Goal: Task Accomplishment & Management: Complete application form

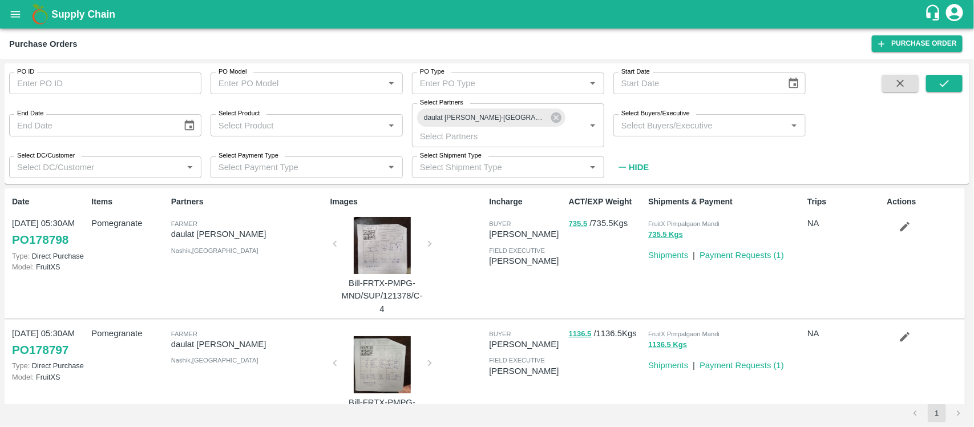
click at [557, 120] on icon at bounding box center [556, 117] width 10 height 10
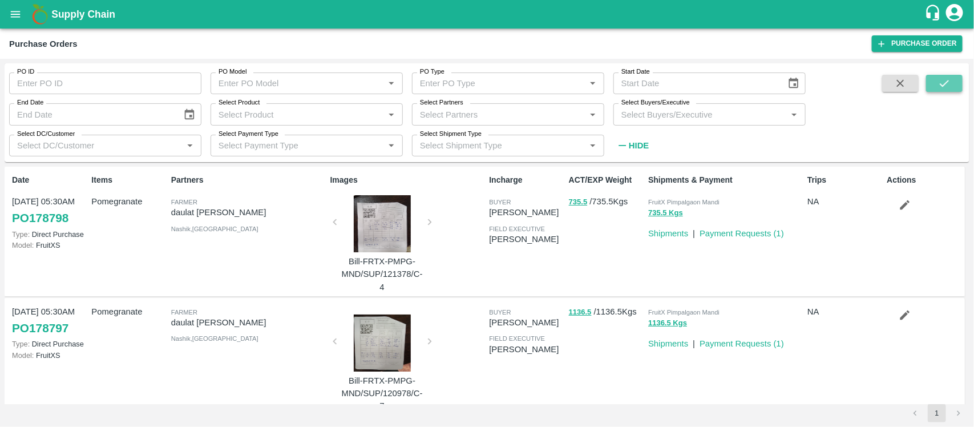
click at [931, 80] on button "submit" at bounding box center [944, 83] width 37 height 17
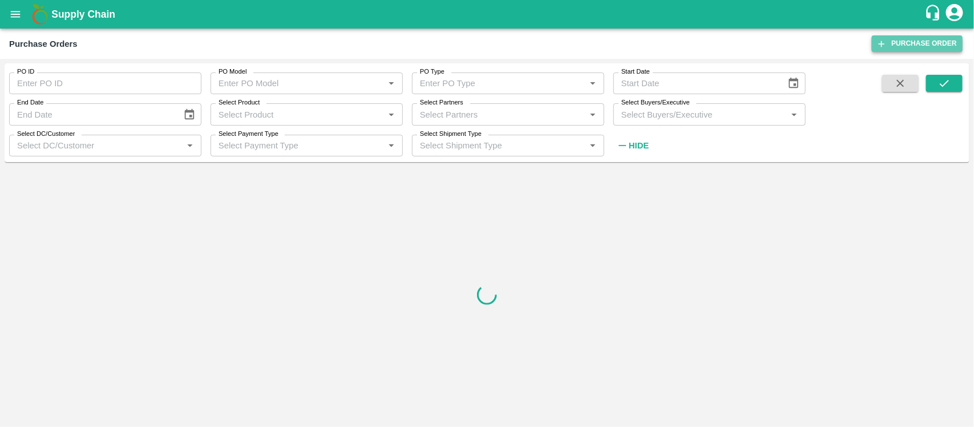
click at [893, 44] on link "Purchase Order" at bounding box center [916, 43] width 91 height 17
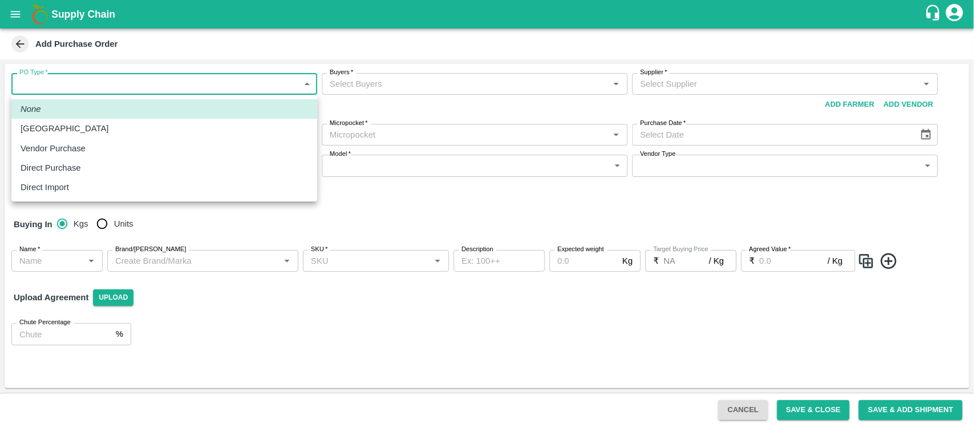
click at [230, 87] on body "Supply Chain Add Purchase Order PO Type   * ​ PO Type Buyers   * Buyers   * Sup…" at bounding box center [487, 213] width 974 height 427
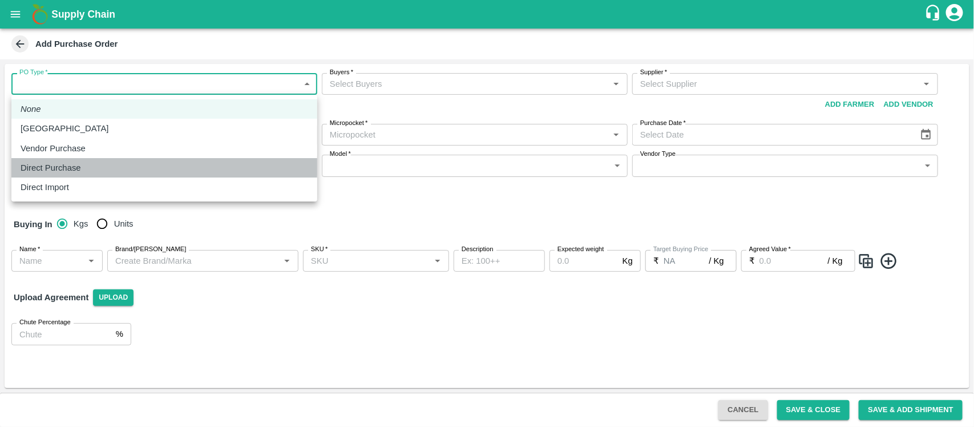
click at [201, 163] on div "Direct Purchase" at bounding box center [164, 167] width 287 height 13
type input "3"
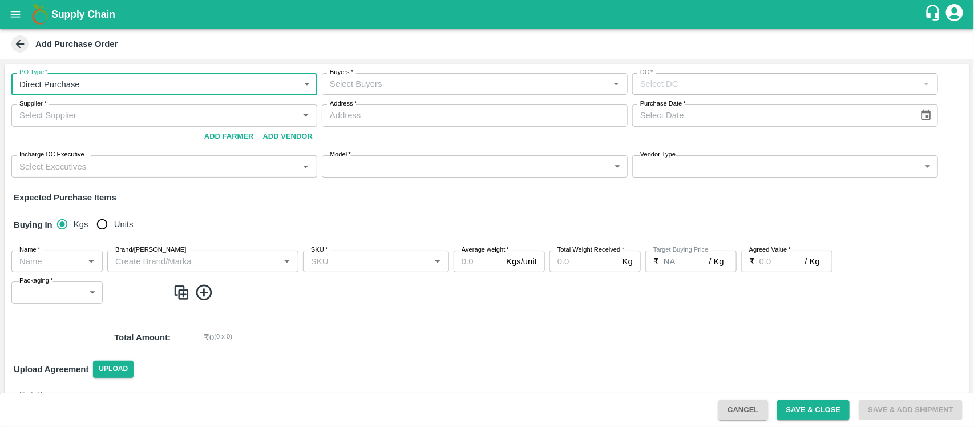
click at [440, 90] on input "Buyers   *" at bounding box center [465, 83] width 280 height 15
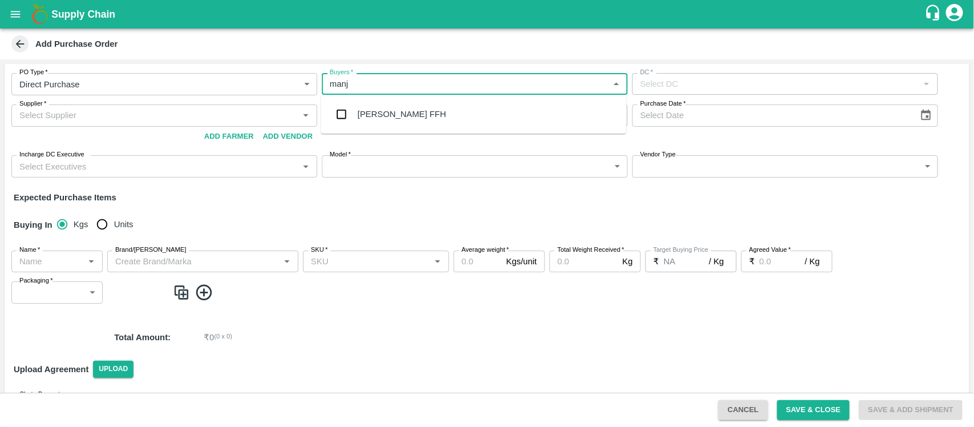
type input "manj"
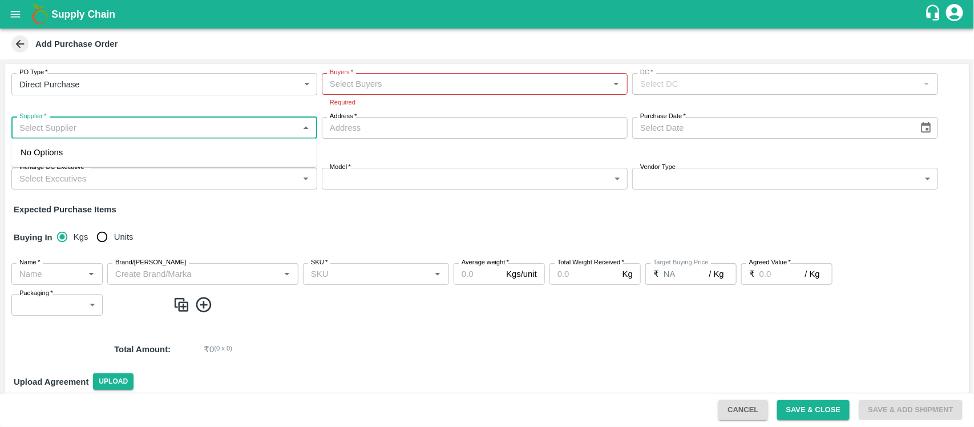
click at [209, 127] on input "Supplier   *" at bounding box center [155, 127] width 280 height 15
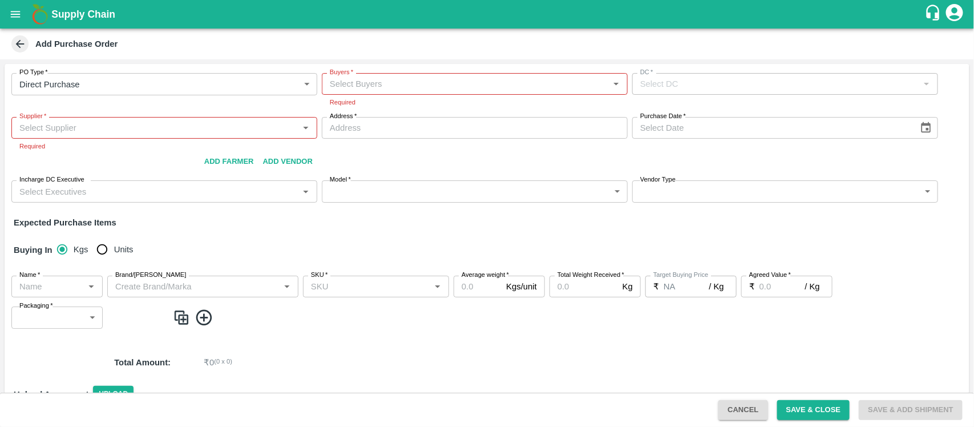
click at [366, 21] on h1 "Supply Chain" at bounding box center [487, 14] width 873 height 16
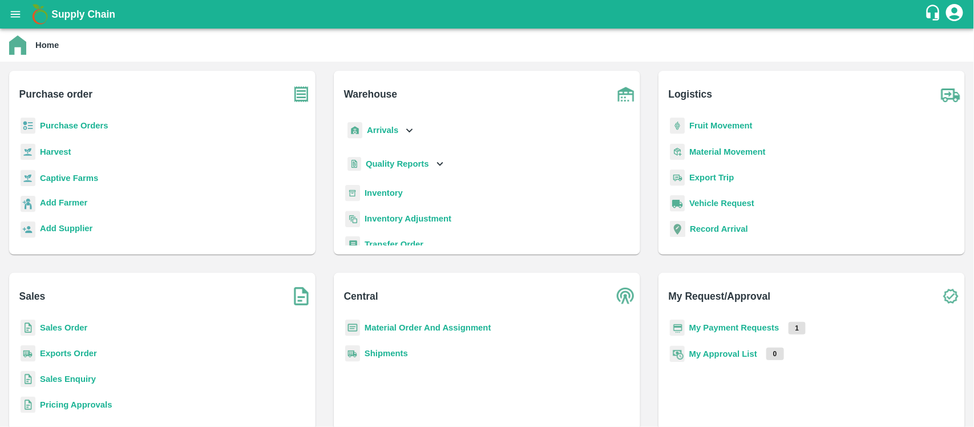
click at [76, 126] on b "Purchase Orders" at bounding box center [74, 125] width 68 height 9
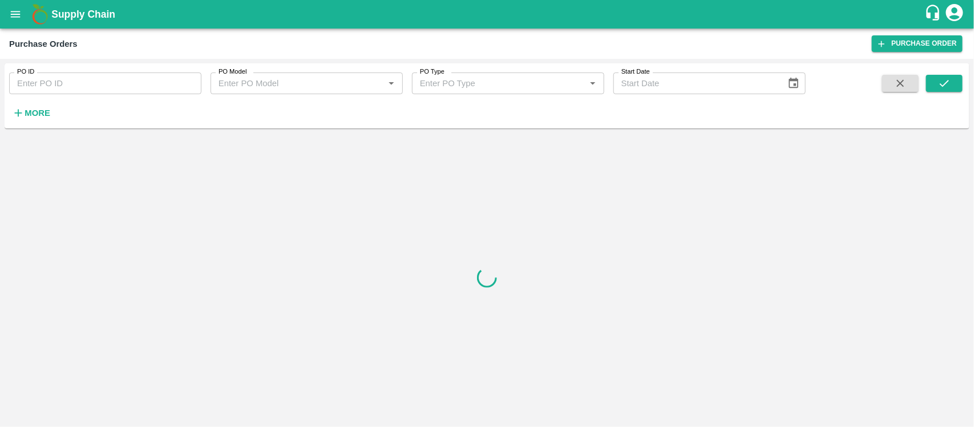
click at [46, 115] on strong "More" at bounding box center [38, 112] width 26 height 9
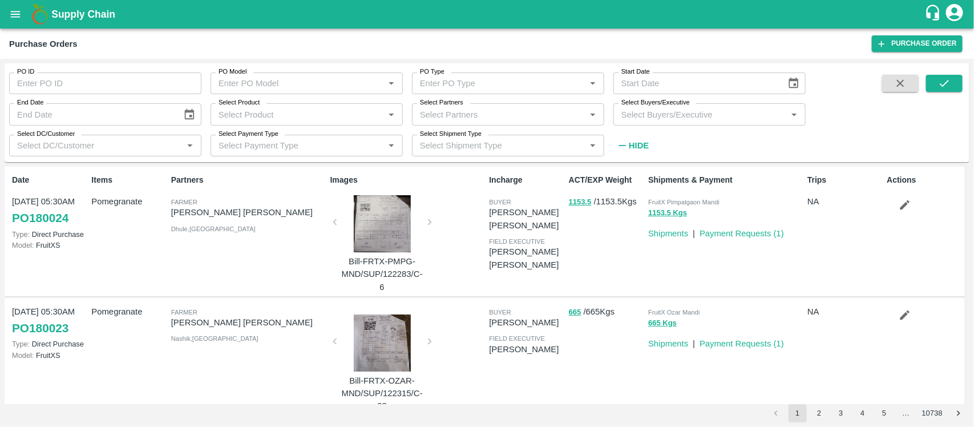
click at [390, 233] on div at bounding box center [382, 223] width 86 height 57
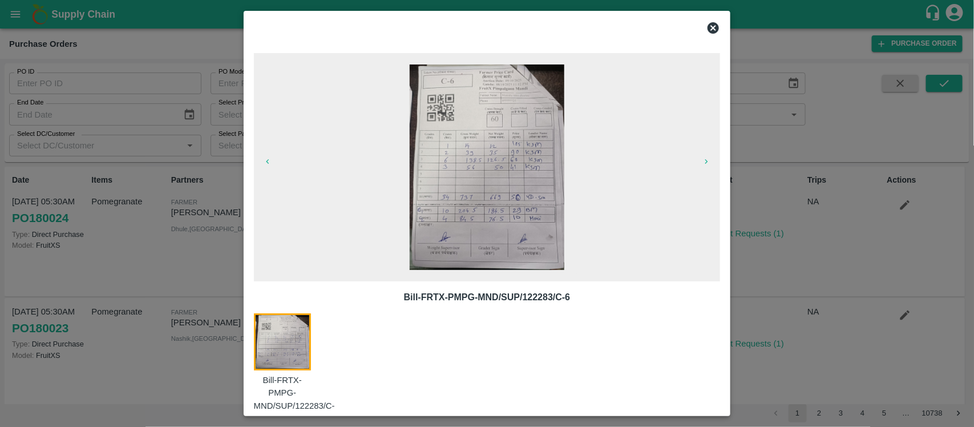
click at [773, 194] on div at bounding box center [487, 213] width 974 height 427
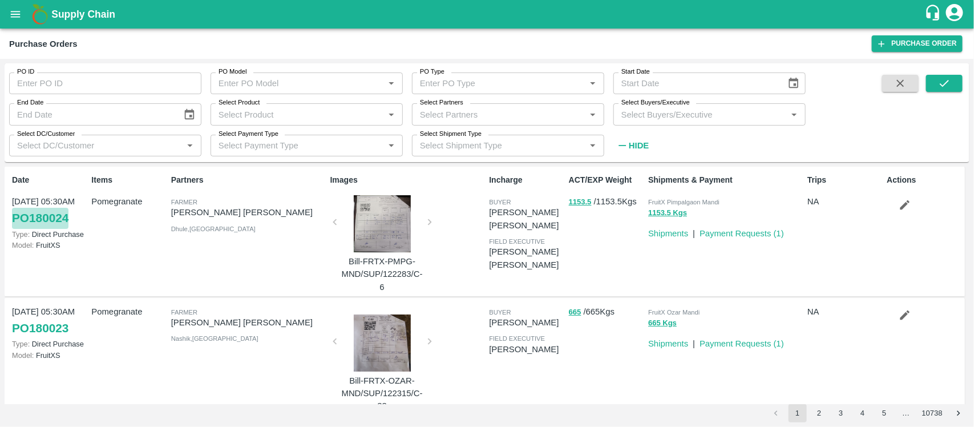
click at [61, 218] on link "PO 180024" at bounding box center [40, 218] width 56 height 21
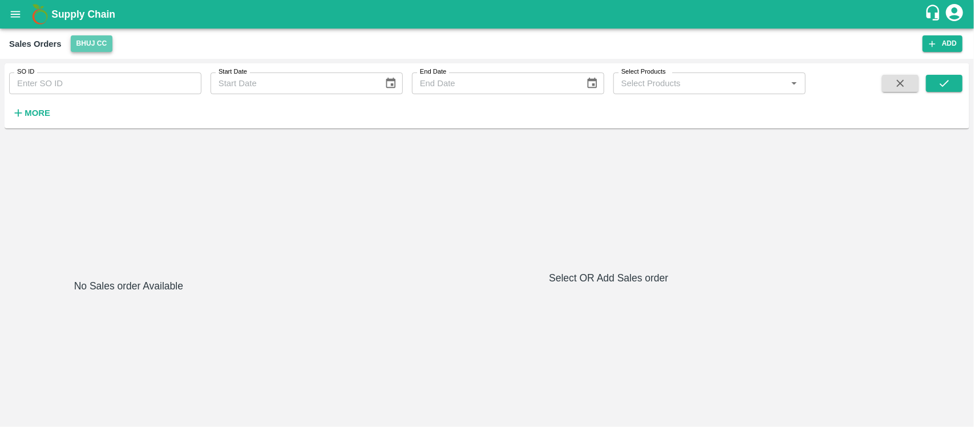
click at [88, 46] on button "Bhuj CC" at bounding box center [92, 43] width 42 height 17
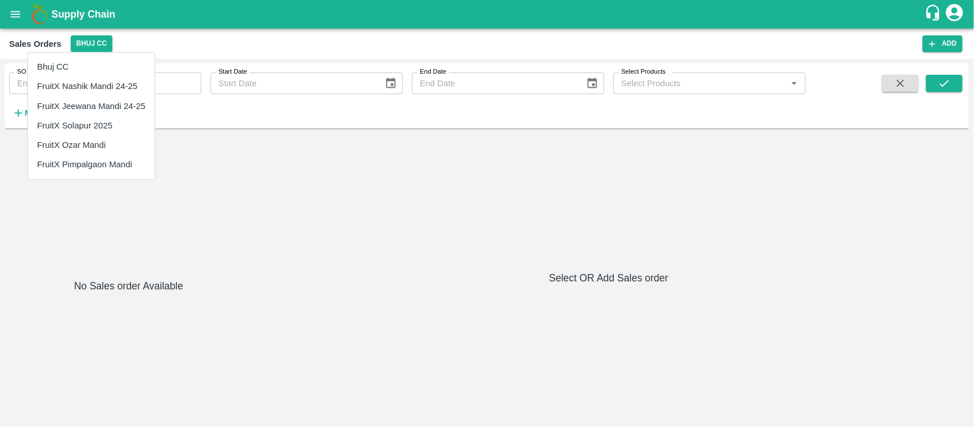
click at [19, 17] on div at bounding box center [487, 213] width 974 height 427
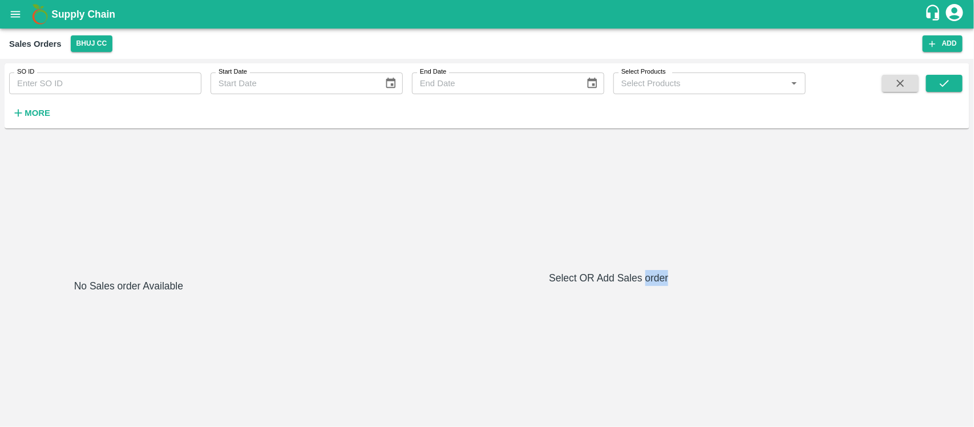
click at [19, 17] on body "Supply Chain Sales Orders Bhuj CC Add SO ID SO ID Start Date Start Date End Dat…" at bounding box center [487, 213] width 974 height 427
click at [19, 17] on icon "open drawer" at bounding box center [16, 14] width 10 height 6
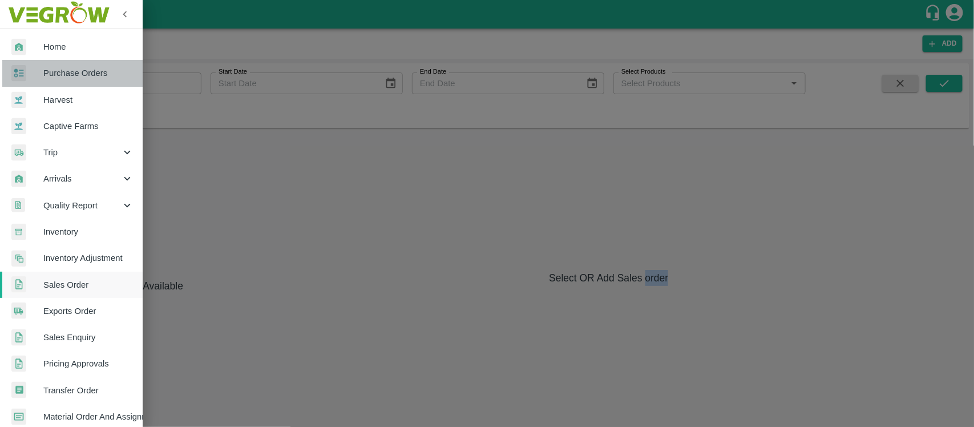
click at [75, 73] on span "Purchase Orders" at bounding box center [88, 73] width 90 height 13
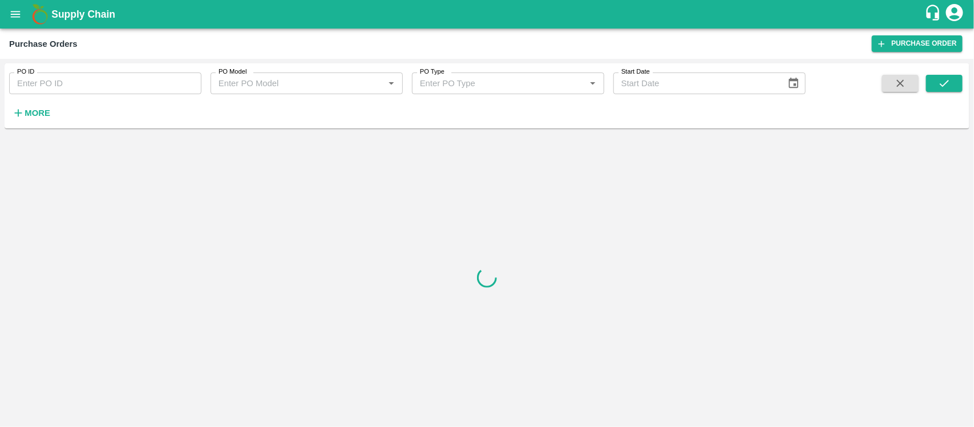
click at [893, 52] on div "Purchase Orders Purchase Order" at bounding box center [487, 44] width 974 height 30
click at [900, 47] on link "Purchase Order" at bounding box center [916, 43] width 91 height 17
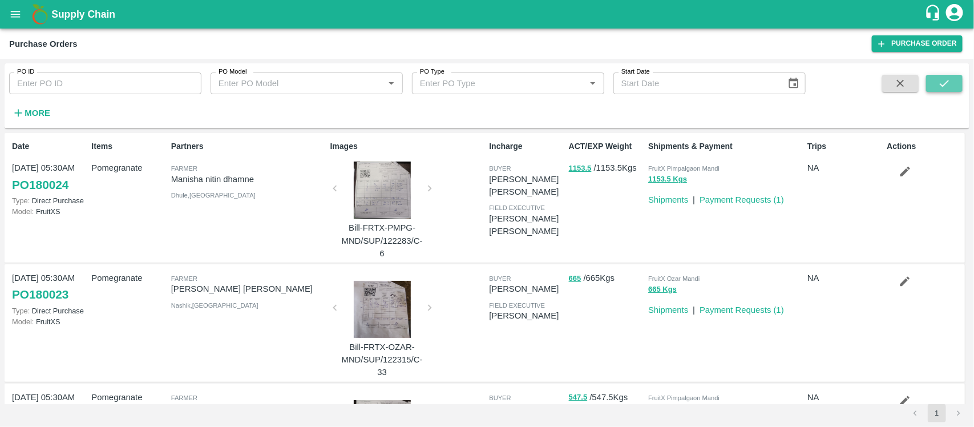
click at [938, 88] on icon "submit" at bounding box center [944, 83] width 13 height 13
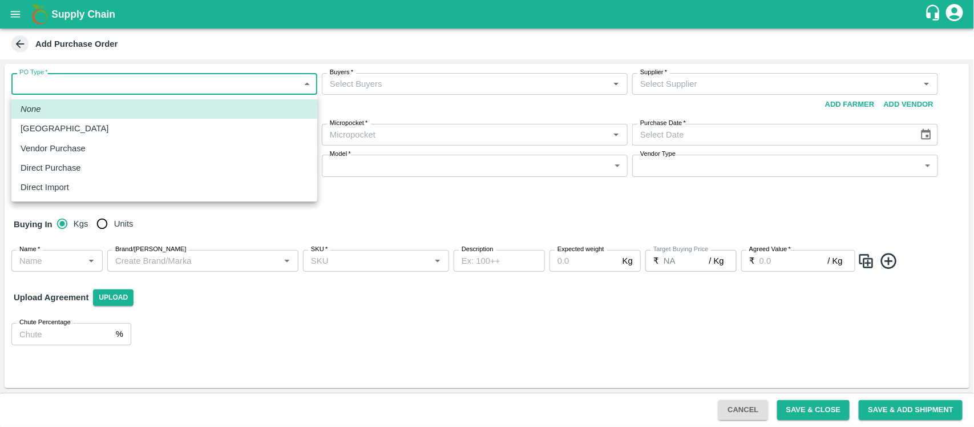
click at [249, 89] on body "Supply Chain Add Purchase Order PO Type   * ​ PO Type Buyers   * Buyers   * Sup…" at bounding box center [487, 213] width 974 height 427
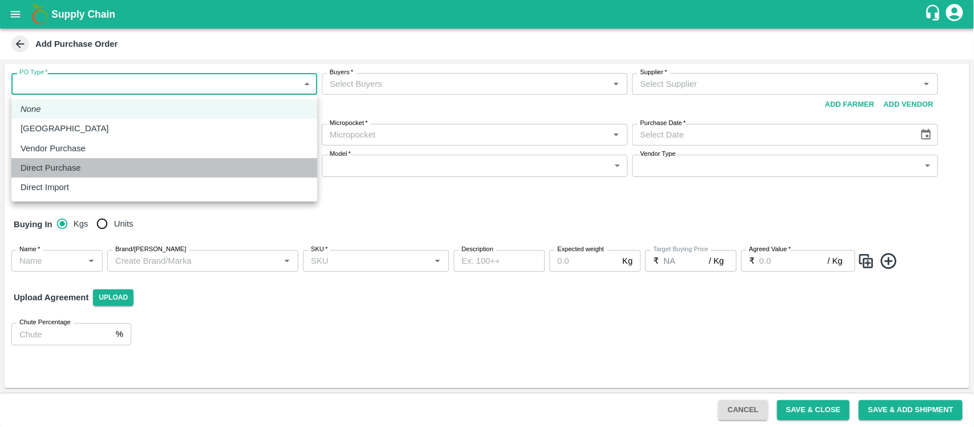
click at [197, 164] on div "Direct Purchase" at bounding box center [164, 167] width 287 height 13
type input "3"
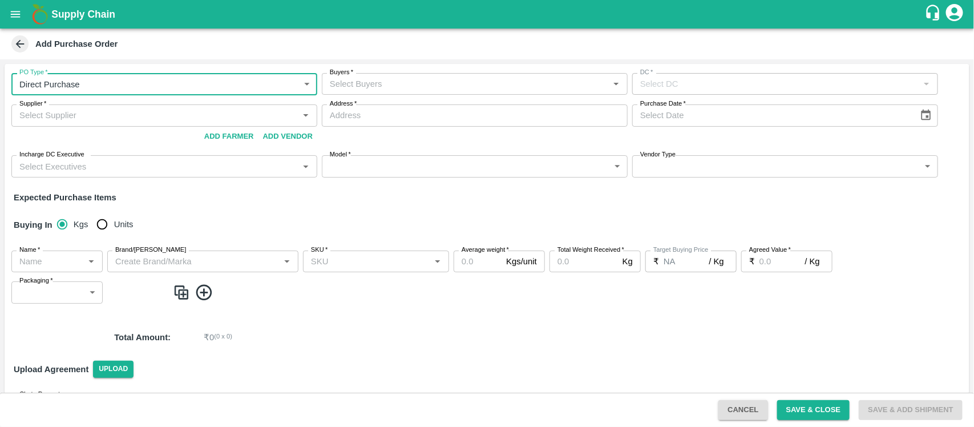
click at [471, 78] on input "Buyers   *" at bounding box center [465, 83] width 280 height 15
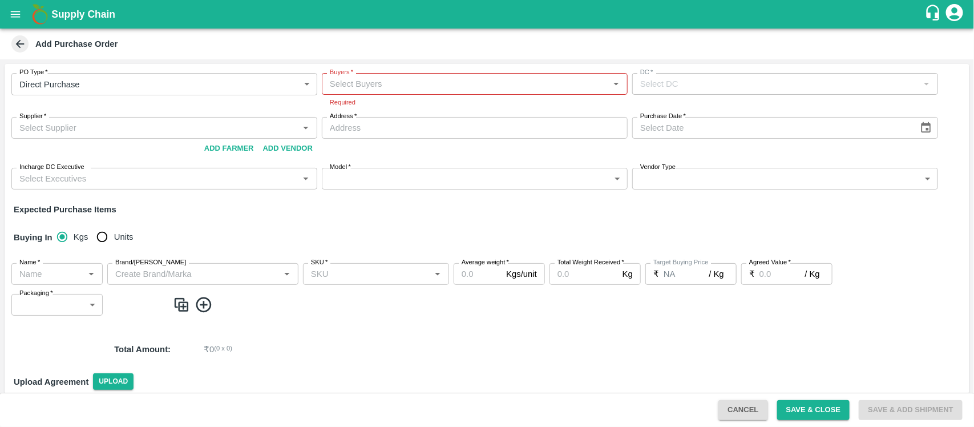
click at [174, 135] on div "Supplier   * Supplier   * Add Vendor Add Farmer" at bounding box center [164, 138] width 306 height 42
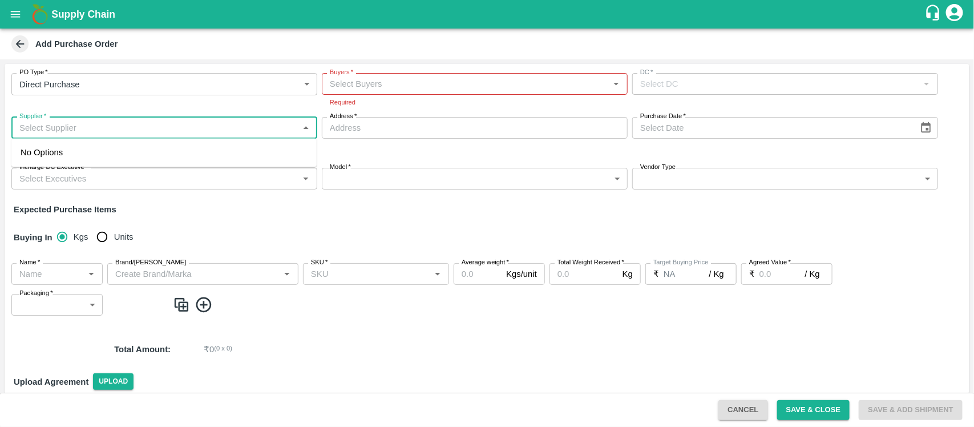
click at [264, 134] on input "Supplier   *" at bounding box center [155, 127] width 280 height 15
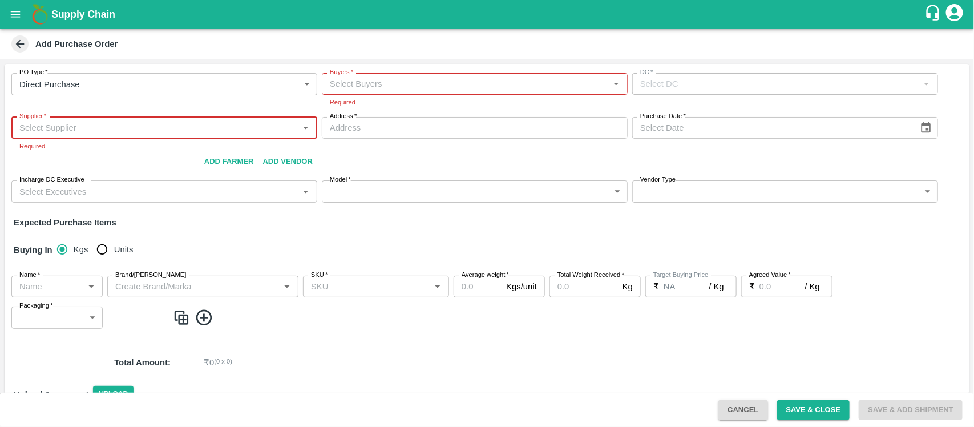
paste input "9850697487"
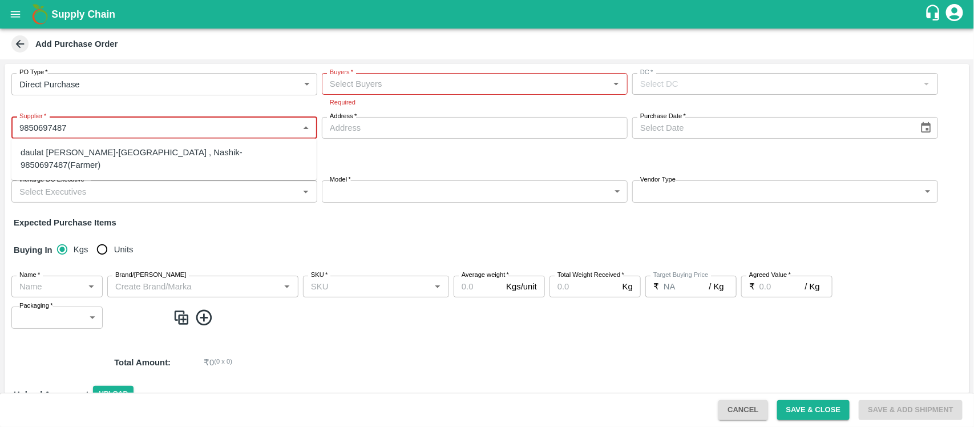
click at [146, 156] on div "daulat [PERSON_NAME]-[GEOGRAPHIC_DATA] , Nashik-9850697487(Farmer)" at bounding box center [164, 160] width 287 height 26
type input "daulat [PERSON_NAME]-[GEOGRAPHIC_DATA] , Nashik-9850697487(Farmer)"
type input "Pimpalgaon , Nashik, [GEOGRAPHIC_DATA], [GEOGRAPHIC_DATA]"
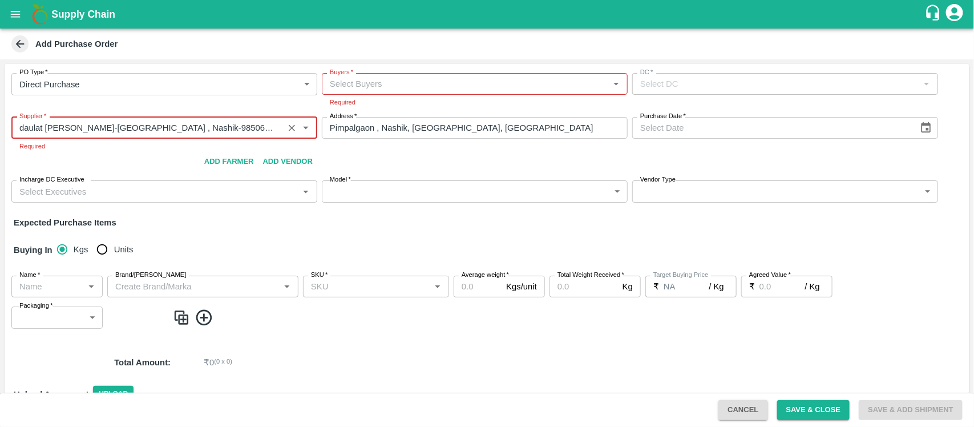
type input "daulat [PERSON_NAME]-[GEOGRAPHIC_DATA] , Nashik-9850697487(Farmer)"
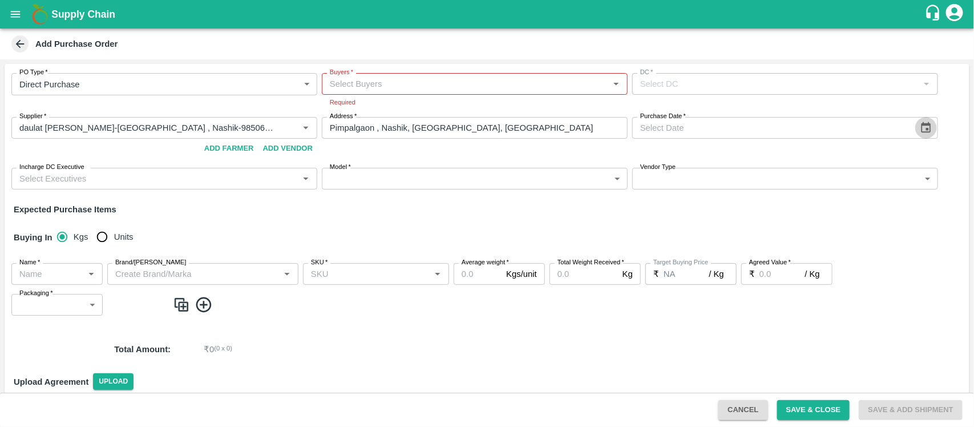
click at [921, 130] on icon "Choose date" at bounding box center [925, 127] width 13 height 13
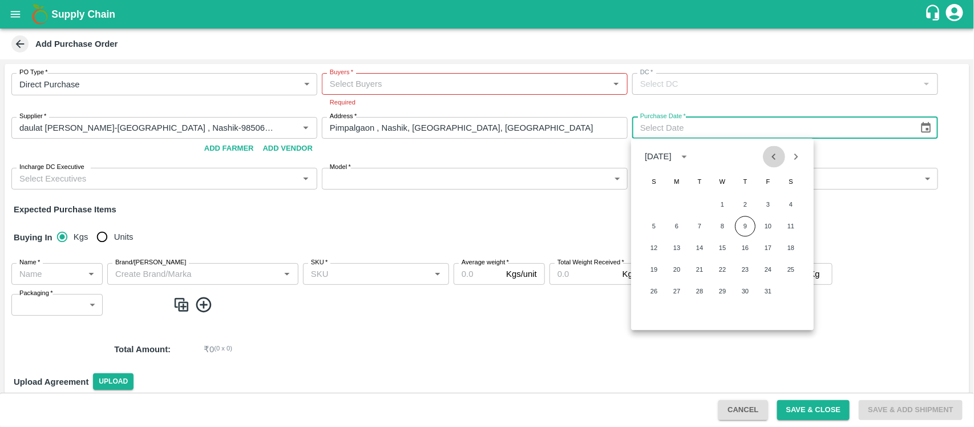
click at [769, 160] on icon "Previous month" at bounding box center [774, 156] width 13 height 13
click at [788, 269] on button "27" at bounding box center [790, 269] width 21 height 21
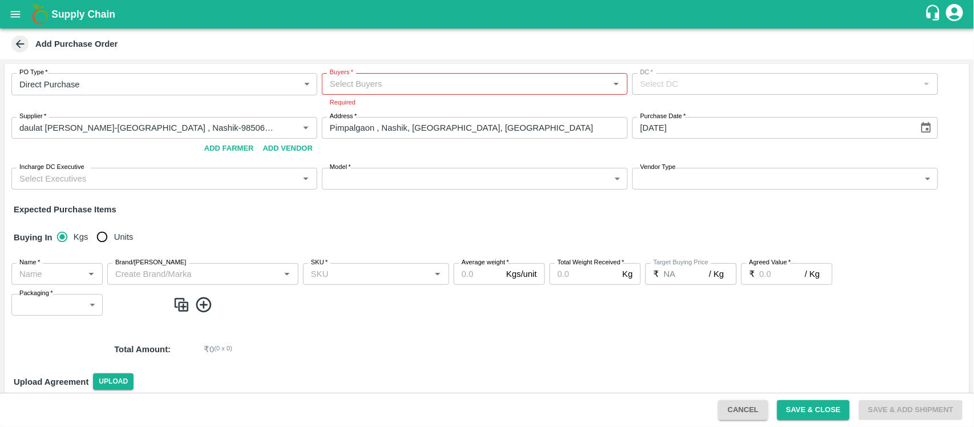
type input "[DATE]"
click at [254, 183] on input "Incharge DC Executive" at bounding box center [155, 178] width 280 height 15
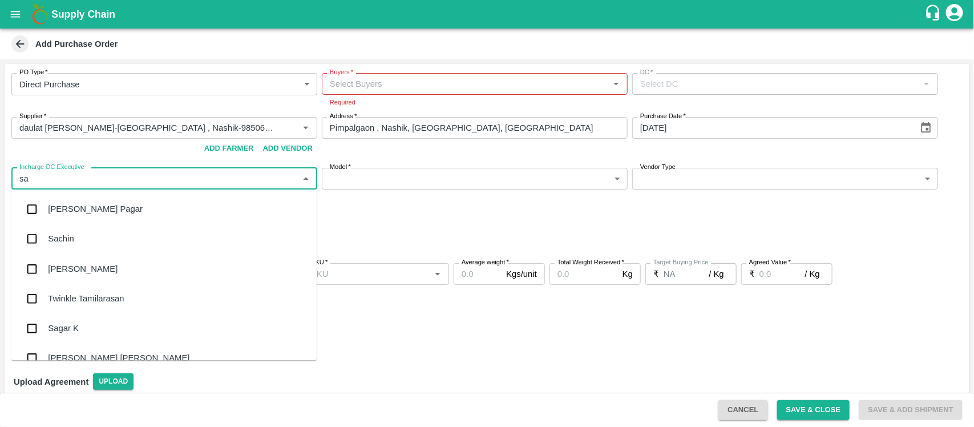
type input "s"
type input "m"
type input "d"
type input "s"
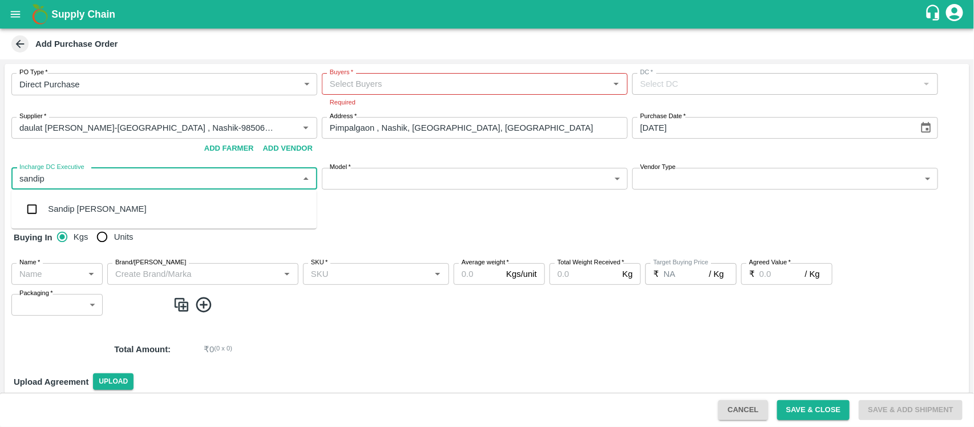
type input "sandip"
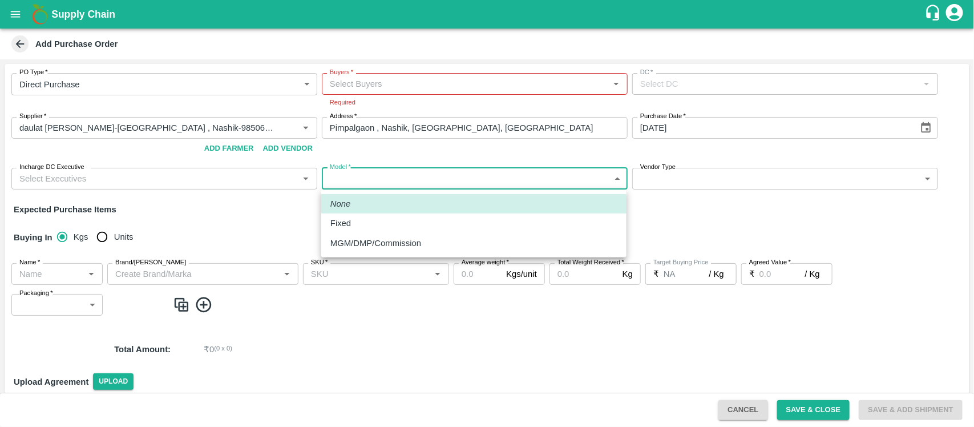
click at [374, 177] on body "Supply Chain Add Purchase Order PO Type   * Direct Purchase 3 PO Type Buyers   …" at bounding box center [487, 213] width 974 height 427
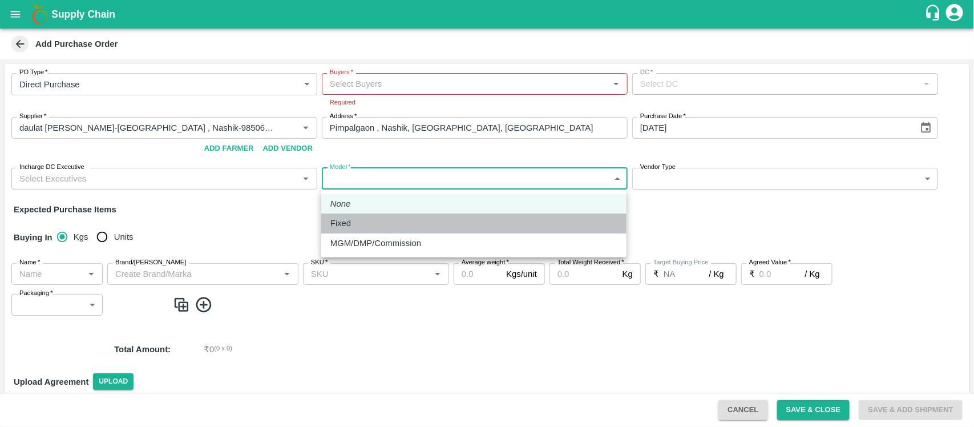
click at [370, 224] on div "Fixed" at bounding box center [473, 223] width 287 height 13
type input "Fixed"
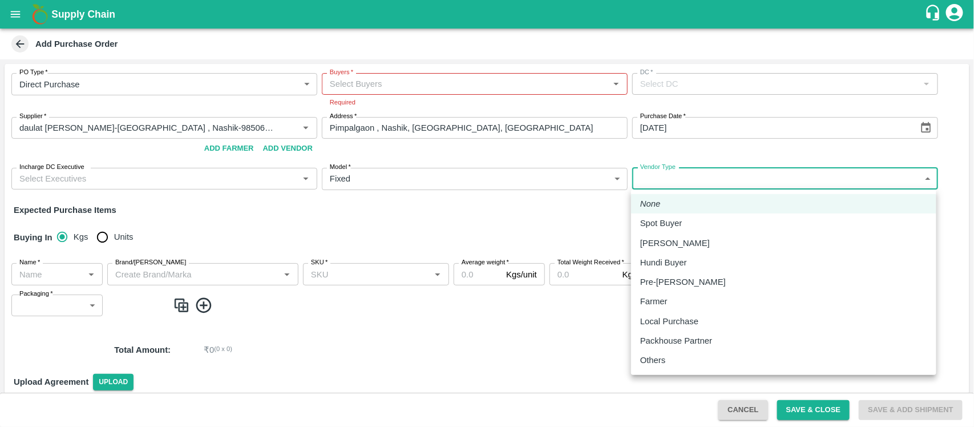
click at [680, 180] on body "Supply Chain Add Purchase Order PO Type   * Direct Purchase 3 PO Type Buyers   …" at bounding box center [487, 213] width 974 height 427
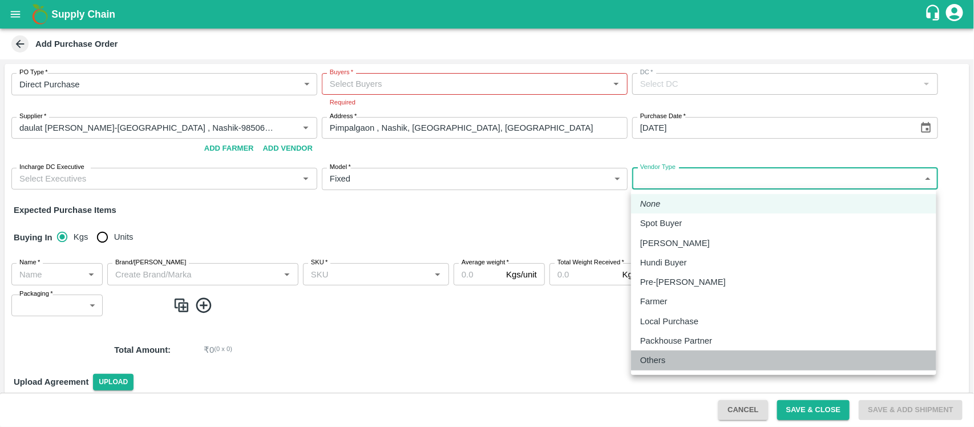
click at [680, 366] on li "Others" at bounding box center [783, 359] width 305 height 19
type input "OTHER"
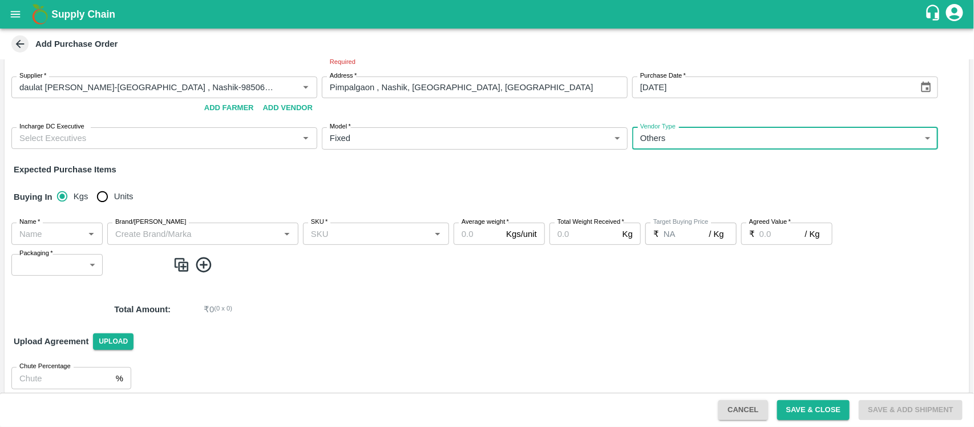
scroll to position [50, 0]
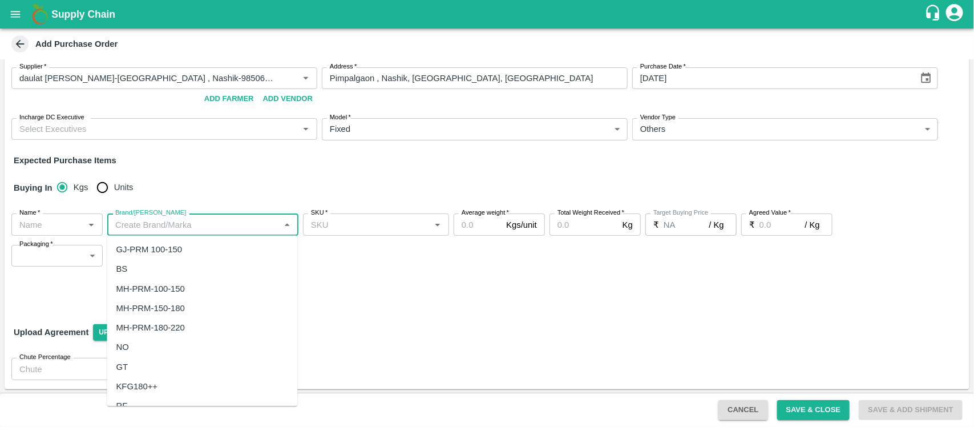
click at [140, 226] on input "Brand/[PERSON_NAME]" at bounding box center [193, 224] width 165 height 15
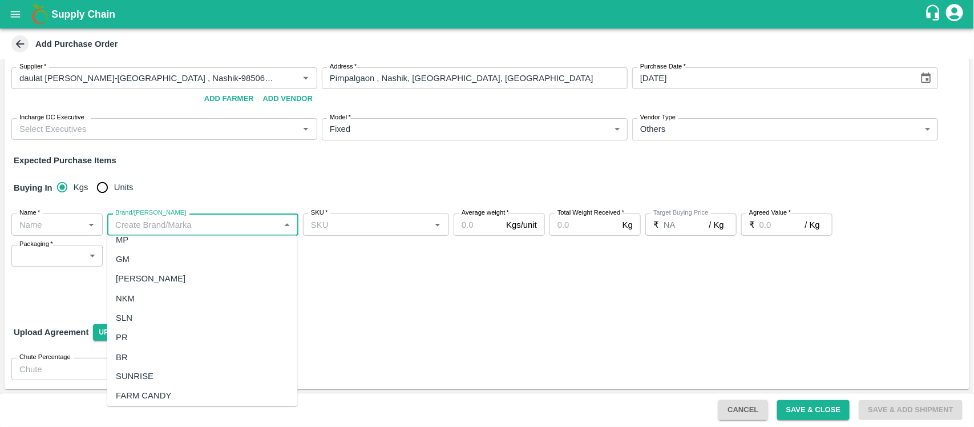
scroll to position [833, 0]
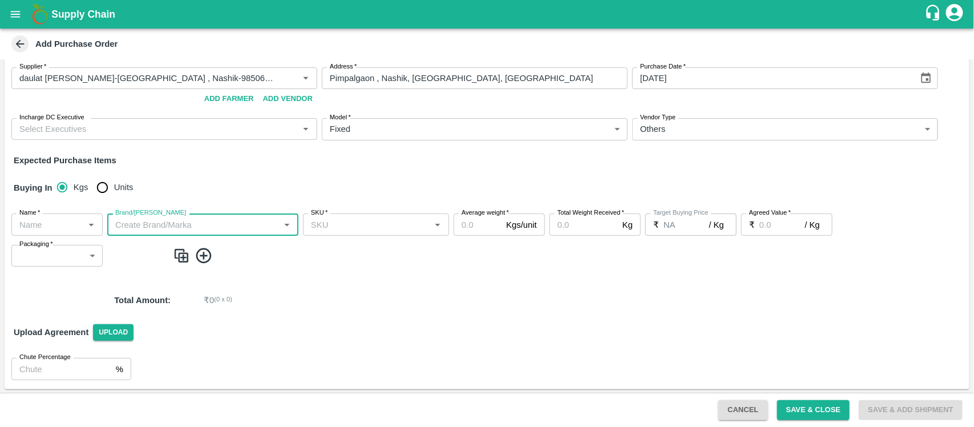
click at [228, 222] on input "Brand/[PERSON_NAME]" at bounding box center [193, 224] width 165 height 15
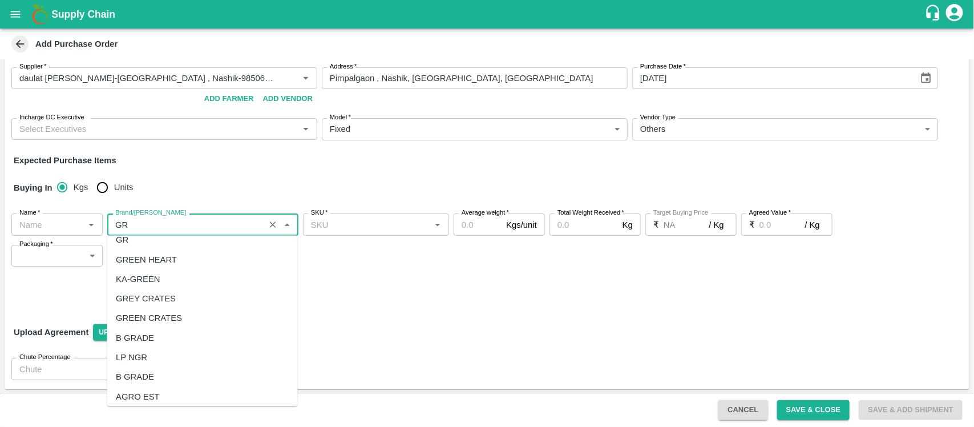
scroll to position [0, 0]
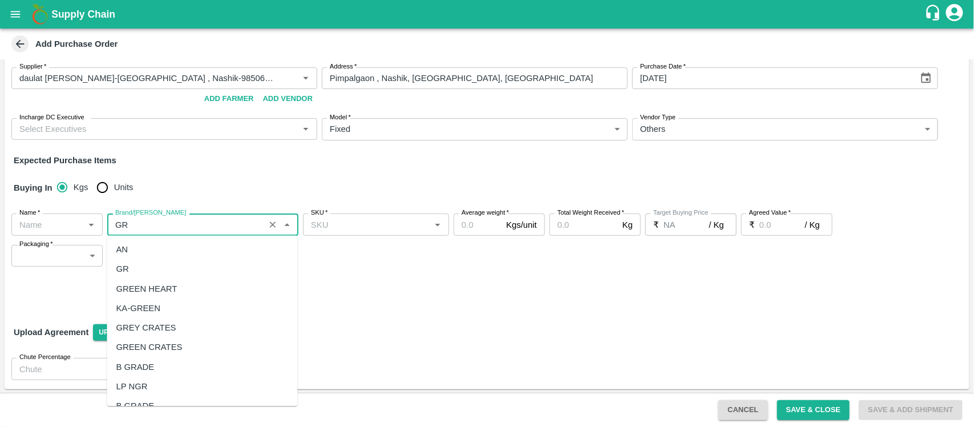
type input "G"
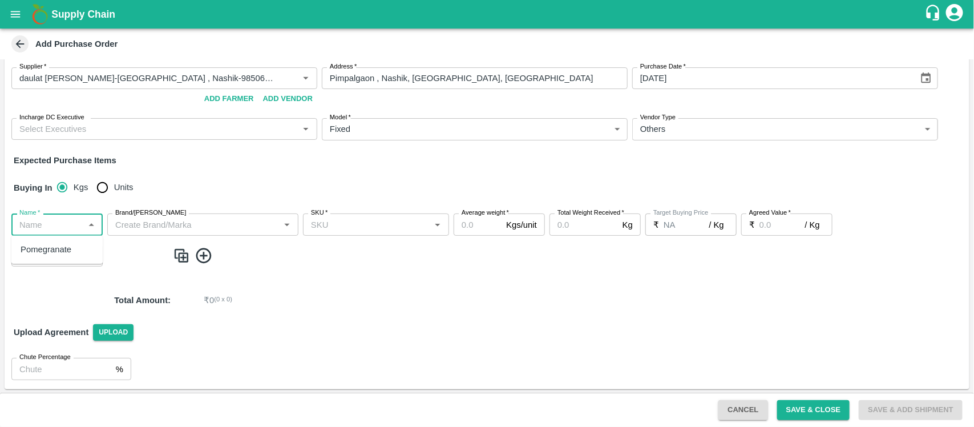
click at [67, 222] on input "Name   *" at bounding box center [48, 224] width 66 height 15
click at [63, 246] on div "Pomegranate" at bounding box center [46, 250] width 51 height 13
type input "Pomegranate"
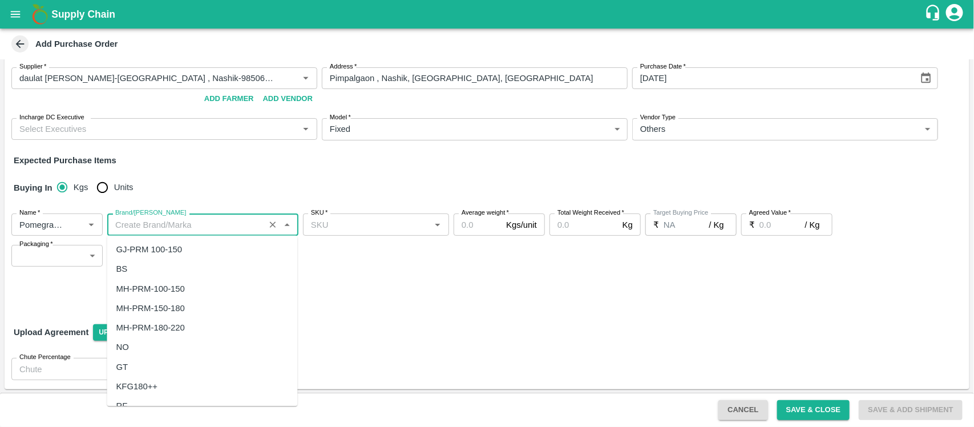
click at [147, 221] on input "Brand/[PERSON_NAME]" at bounding box center [186, 224] width 151 height 15
type input "1"
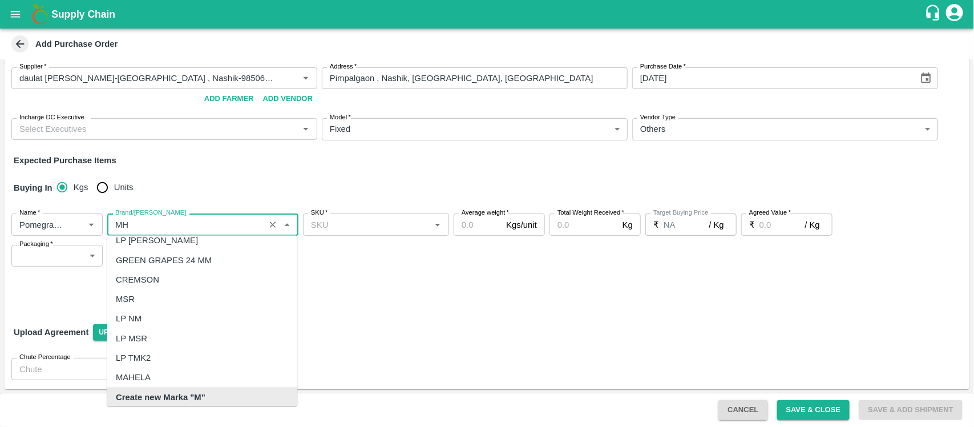
scroll to position [92, 0]
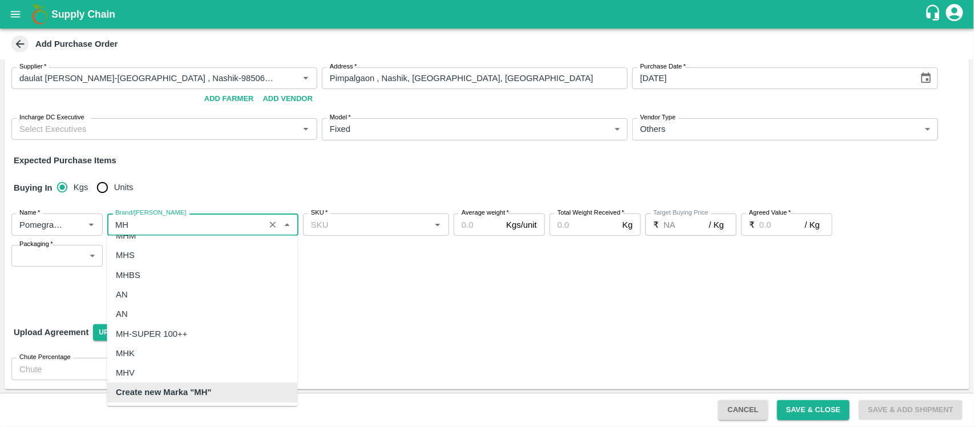
type input "M"
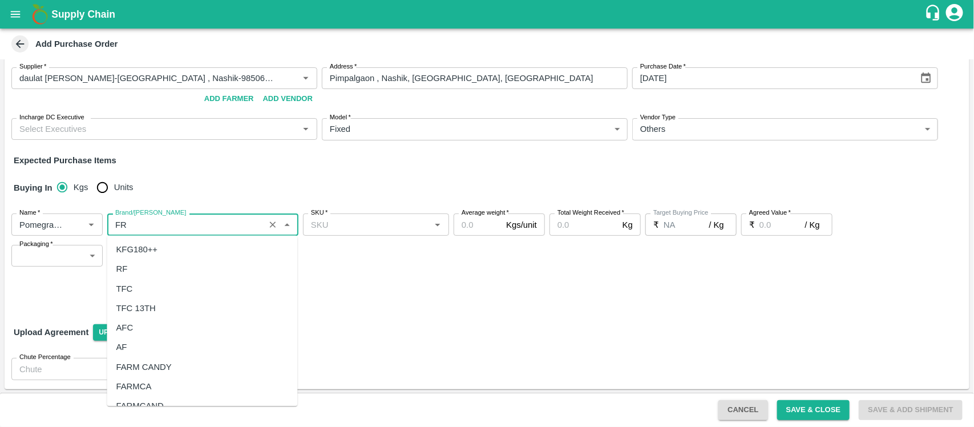
scroll to position [0, 0]
type input "F"
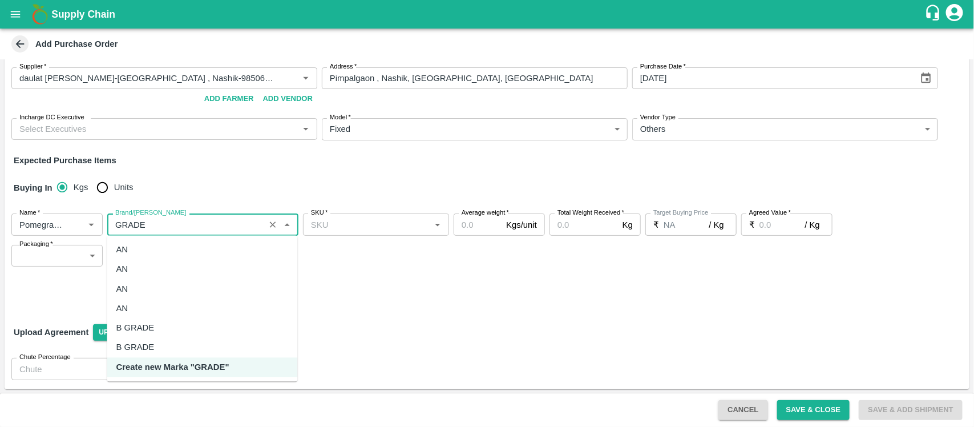
type input "GRADE"
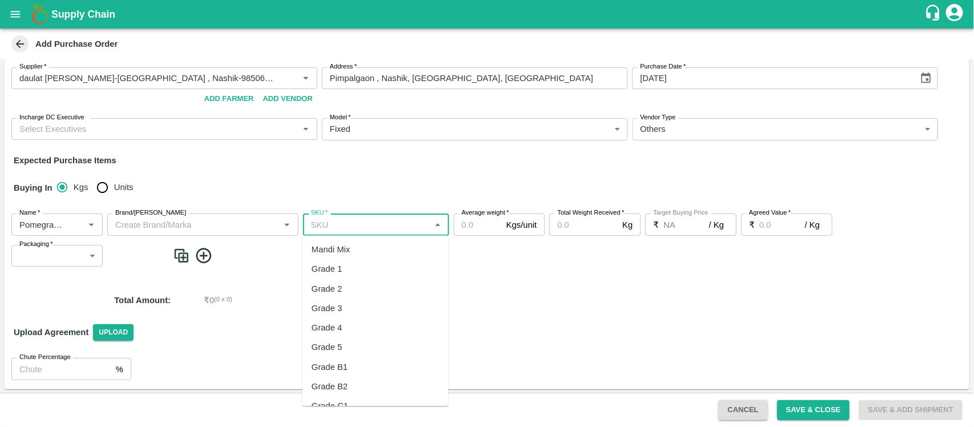
click at [364, 224] on input "SKU   *" at bounding box center [366, 224] width 120 height 15
click at [238, 233] on div "Brand/[PERSON_NAME]" at bounding box center [202, 224] width 191 height 22
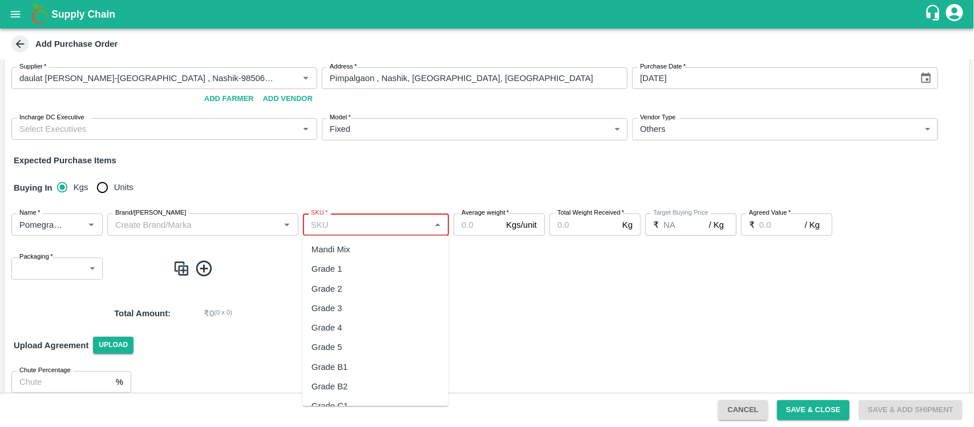
click at [343, 221] on input "SKU   *" at bounding box center [366, 224] width 120 height 15
click at [354, 270] on div "Grade 1" at bounding box center [375, 268] width 146 height 19
type input "Grade 1"
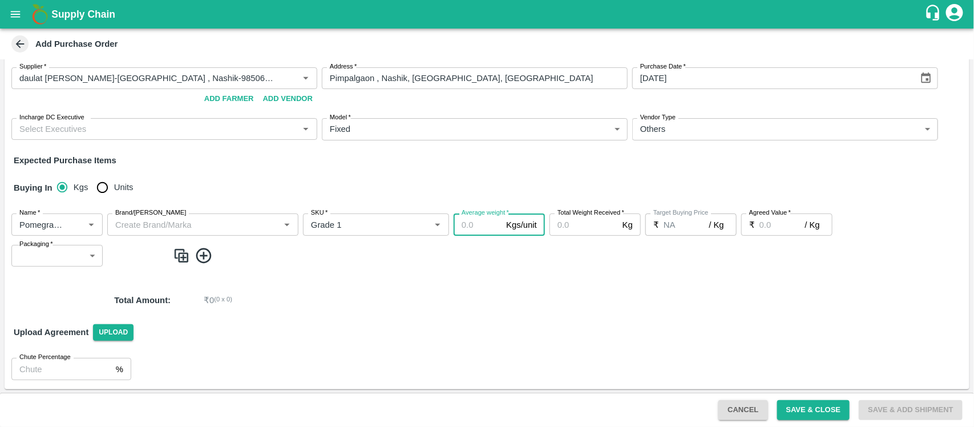
click at [483, 231] on input "Average weight   *" at bounding box center [477, 224] width 48 height 22
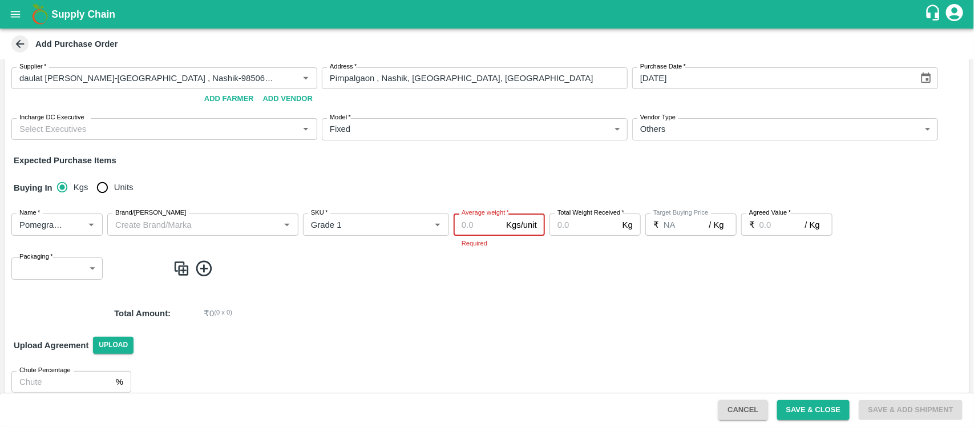
click at [464, 226] on input "Average weight   *" at bounding box center [477, 224] width 48 height 22
type input "100"
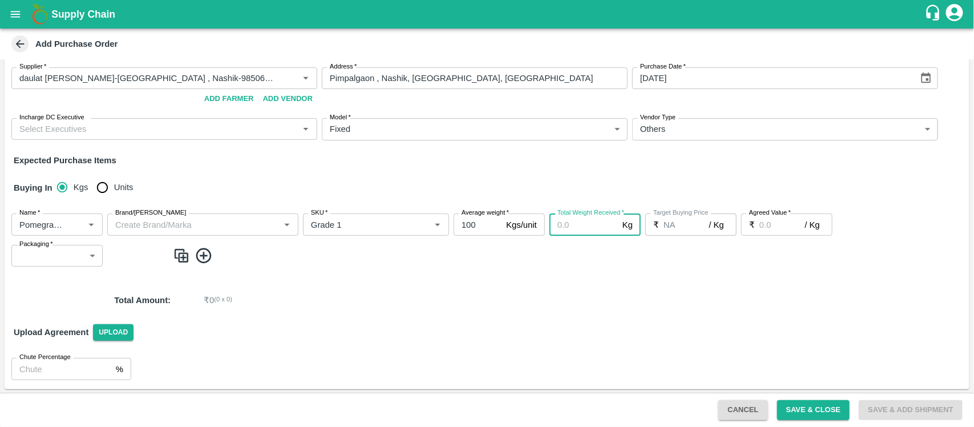
click at [567, 221] on input "Total Weight Received   *" at bounding box center [583, 224] width 68 height 22
type input "1"
type input "100"
click at [483, 224] on input "100" at bounding box center [477, 224] width 48 height 22
type input "10"
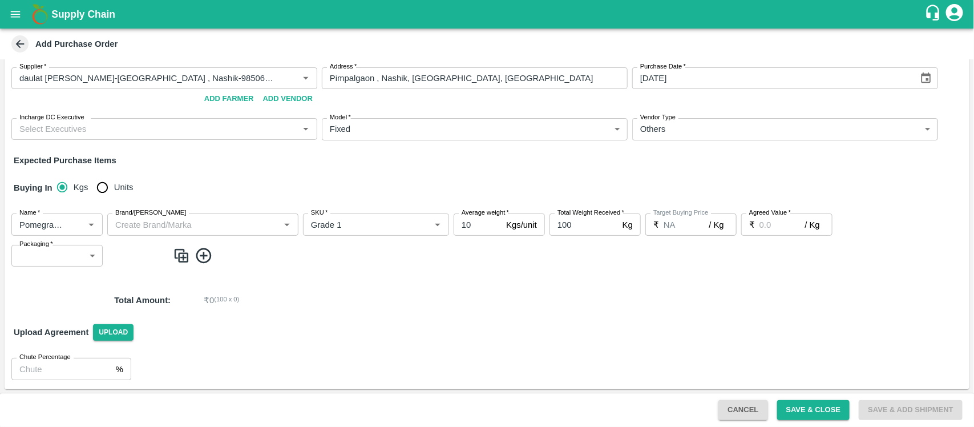
click at [531, 265] on div "Name   * Name   * Brand/[PERSON_NAME]/[PERSON_NAME]   * SKU   * Average weight …" at bounding box center [487, 239] width 964 height 71
click at [759, 220] on input "Agreed Value   *" at bounding box center [782, 224] width 46 height 22
type input "90"
click at [696, 251] on span at bounding box center [569, 255] width 792 height 19
click at [656, 281] on div "PO Type   * Direct Purchase 3 PO Type Buyers   * Buyers   * Required DC   * DC …" at bounding box center [487, 201] width 964 height 375
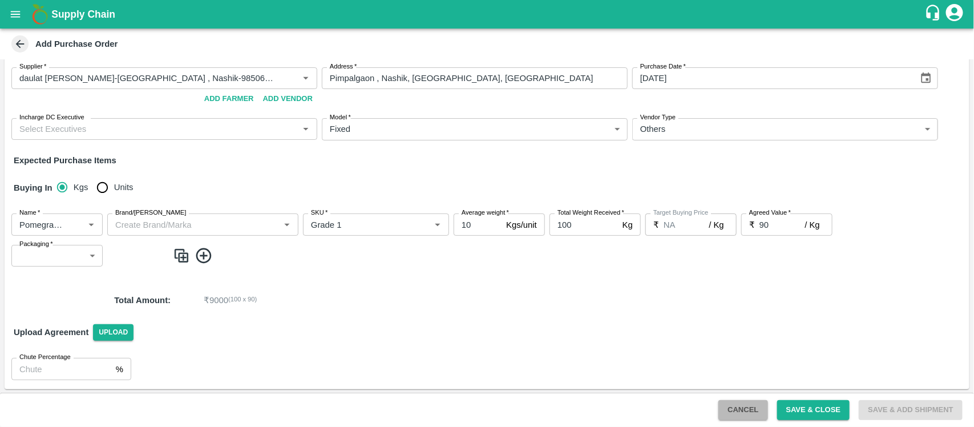
click at [740, 411] on button "Cancel" at bounding box center [742, 410] width 49 height 20
